Goal: Task Accomplishment & Management: Use online tool/utility

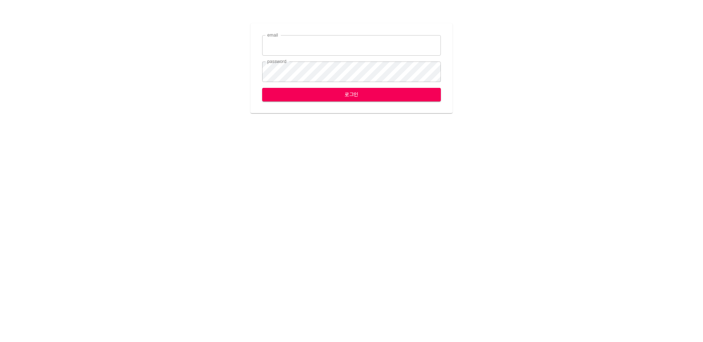
type input "[EMAIL_ADDRESS][DOMAIN_NAME]"
click at [372, 93] on span "로그인" at bounding box center [351, 94] width 167 height 9
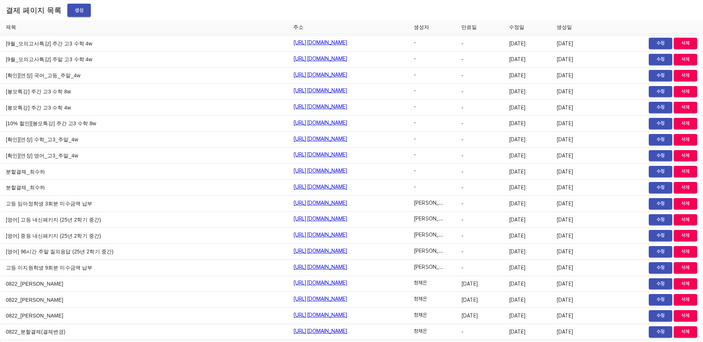
scroll to position [8374, 0]
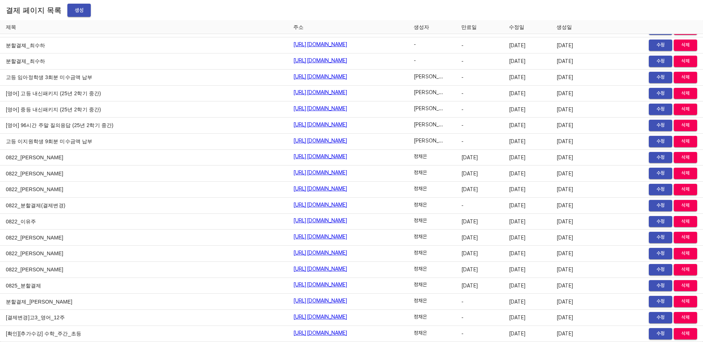
click at [73, 9] on span "생성" at bounding box center [79, 10] width 12 height 9
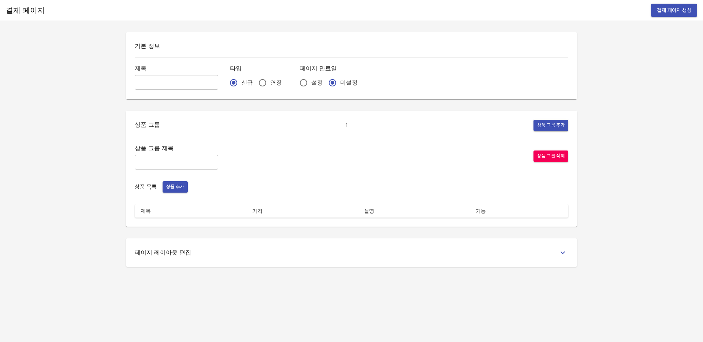
click at [167, 79] on input "text" at bounding box center [176, 82] width 83 height 15
type input "0829_오세진"
click at [255, 78] on input "연장" at bounding box center [262, 82] width 15 height 15
radio input "true"
click at [296, 82] on input "설정" at bounding box center [303, 82] width 15 height 15
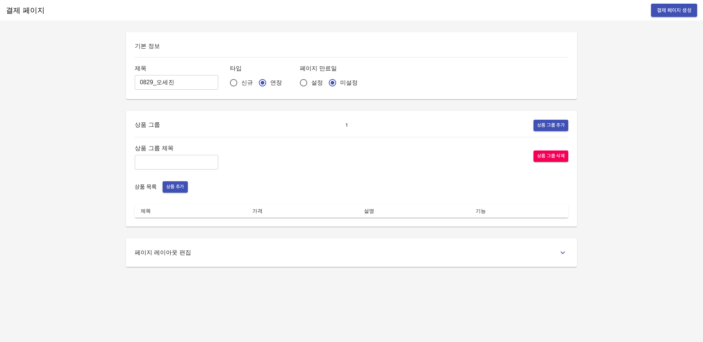
radio input "true"
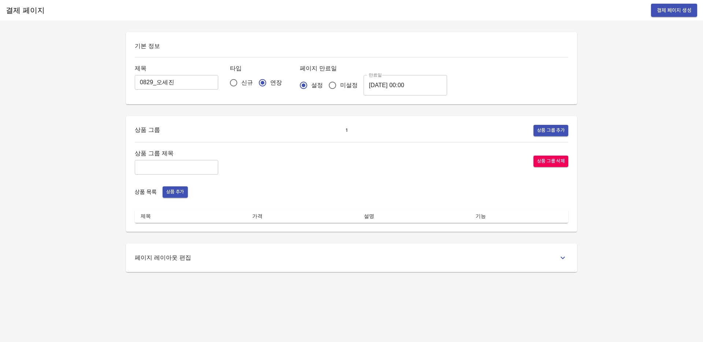
click at [386, 83] on input "2025-08-30 00:00" at bounding box center [405, 85] width 83 height 21
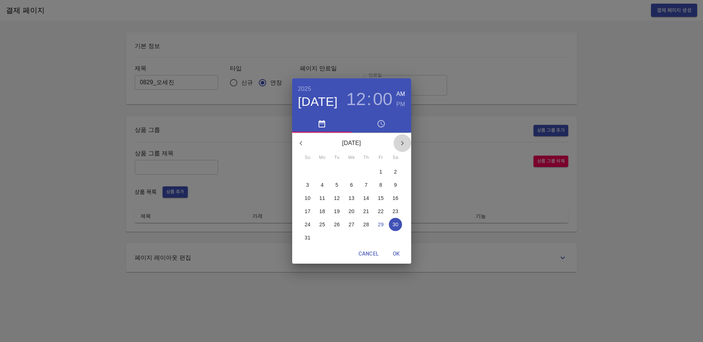
click at [403, 145] on icon "button" at bounding box center [402, 143] width 9 height 9
click at [396, 172] on p "6" at bounding box center [395, 171] width 3 height 7
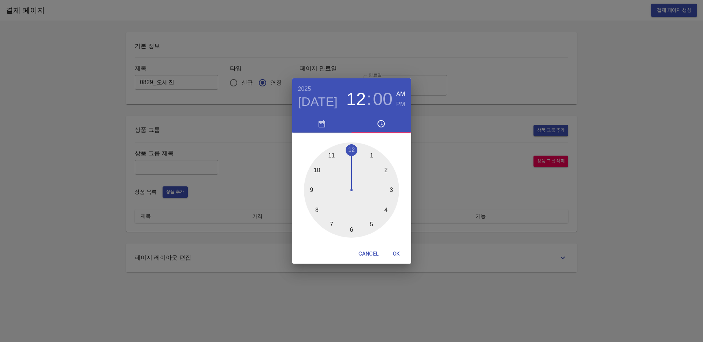
click at [393, 256] on span "OK" at bounding box center [397, 253] width 18 height 9
type input "2025-09-06 00:00"
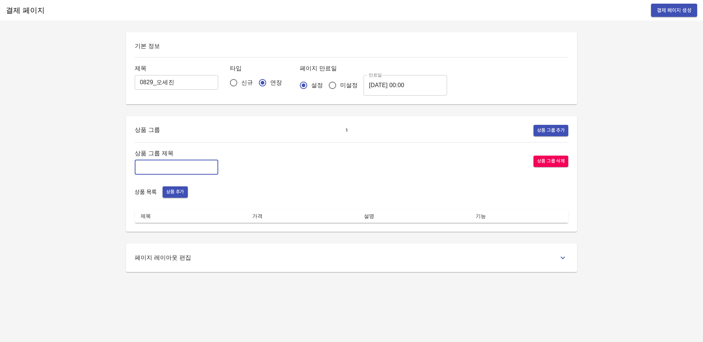
click at [179, 162] on input "text" at bounding box center [176, 167] width 83 height 15
type input "주간_집중관리"
click at [141, 167] on input "주간_집중관리" at bounding box center [176, 167] width 83 height 15
click at [179, 193] on span "상품 추가" at bounding box center [175, 192] width 18 height 8
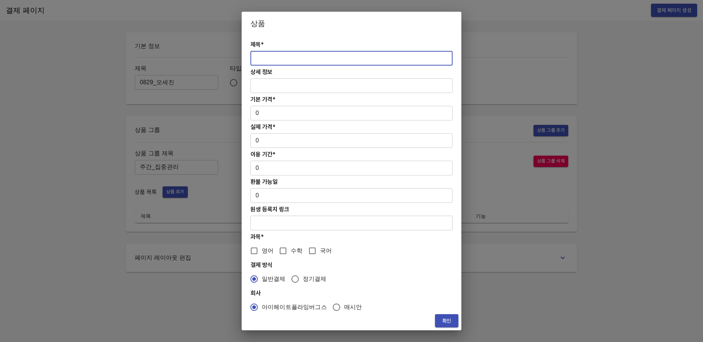
click at [304, 57] on input "text" at bounding box center [351, 58] width 202 height 15
paste input "[연장] 고등 주간 집중관리 수학 4주(약 1개월) 프로그램"
type input "[연장] 고등 주간 집중관리 수학 4주(약 1개월) 프로그램"
click at [275, 116] on input "0" at bounding box center [351, 113] width 202 height 15
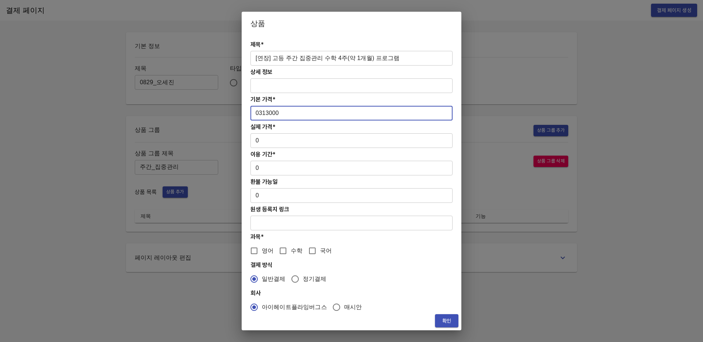
click at [258, 113] on input "0313000" at bounding box center [351, 113] width 202 height 15
type input "313000"
click at [256, 57] on input "[연장] 고등 주간 집중관리 수학 4주(약 1개월) 프로그램" at bounding box center [351, 58] width 202 height 15
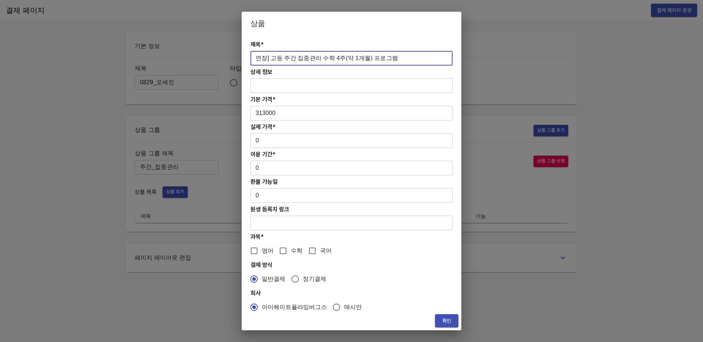
type input "[연장] 고등 주간 집중관리 수학 4주(약 1개월) 프로그램"
click at [275, 143] on input "0" at bounding box center [351, 140] width 202 height 15
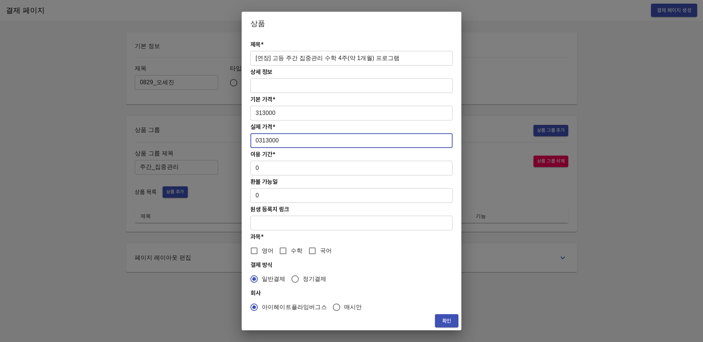
click at [257, 142] on input "0313000" at bounding box center [351, 140] width 202 height 15
type input "313000"
click at [298, 171] on input "0" at bounding box center [351, 168] width 202 height 15
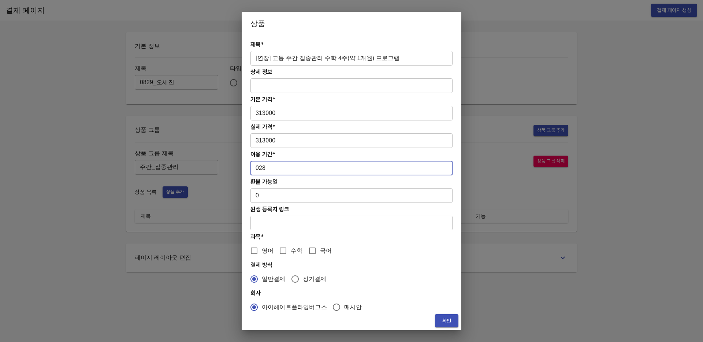
click at [259, 169] on input "028" at bounding box center [351, 168] width 202 height 15
type input "28"
click at [291, 246] on span "수학" at bounding box center [297, 250] width 12 height 9
click at [291, 246] on input "수학" at bounding box center [282, 250] width 15 height 15
checkbox input "true"
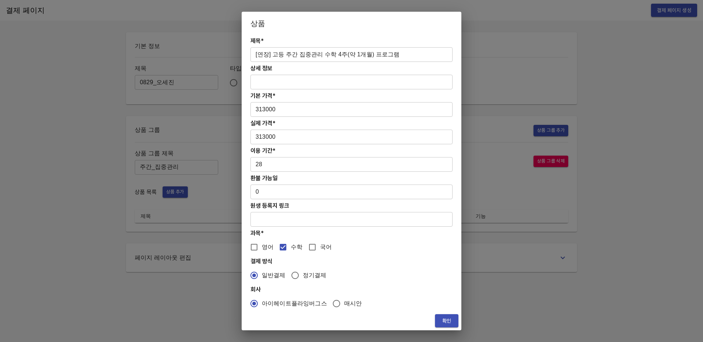
scroll to position [7, 0]
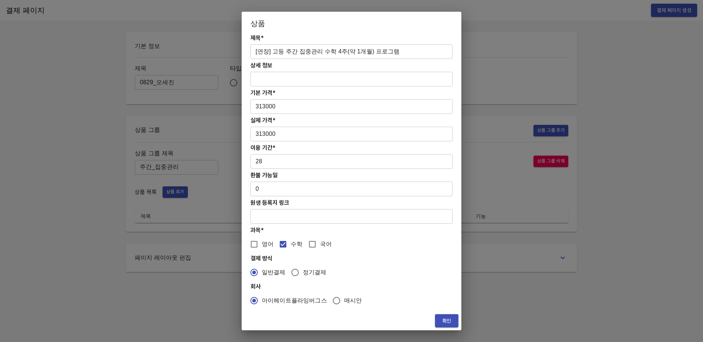
click at [452, 320] on span "확인" at bounding box center [447, 320] width 12 height 9
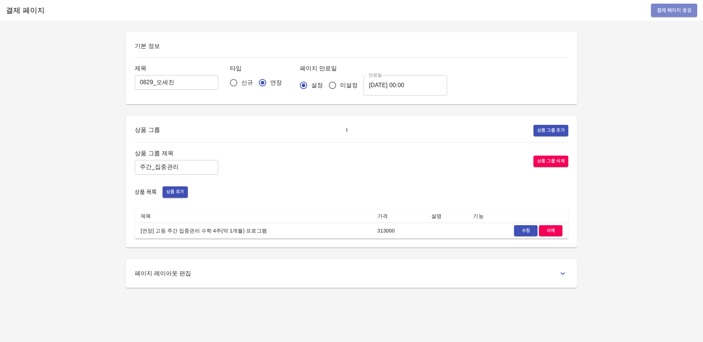
click at [678, 10] on span "결제 페이지 생성" at bounding box center [674, 10] width 34 height 9
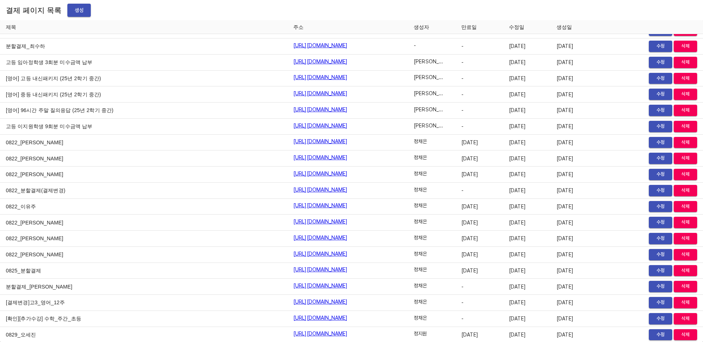
scroll to position [8389, 0]
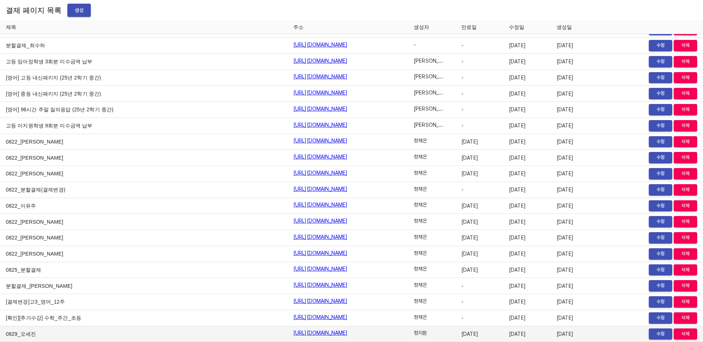
click at [322, 333] on link "[URL][DOMAIN_NAME]" at bounding box center [320, 332] width 55 height 7
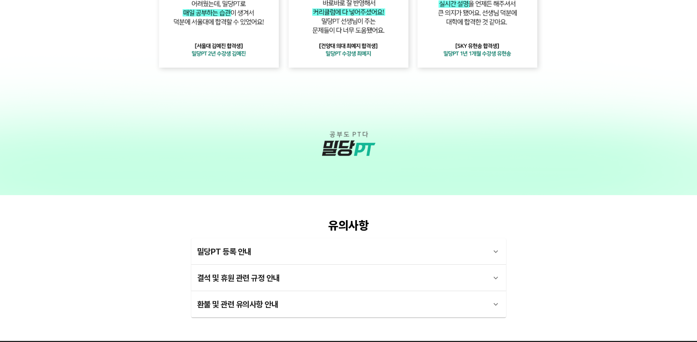
scroll to position [1985, 0]
